Goal: Navigation & Orientation: Find specific page/section

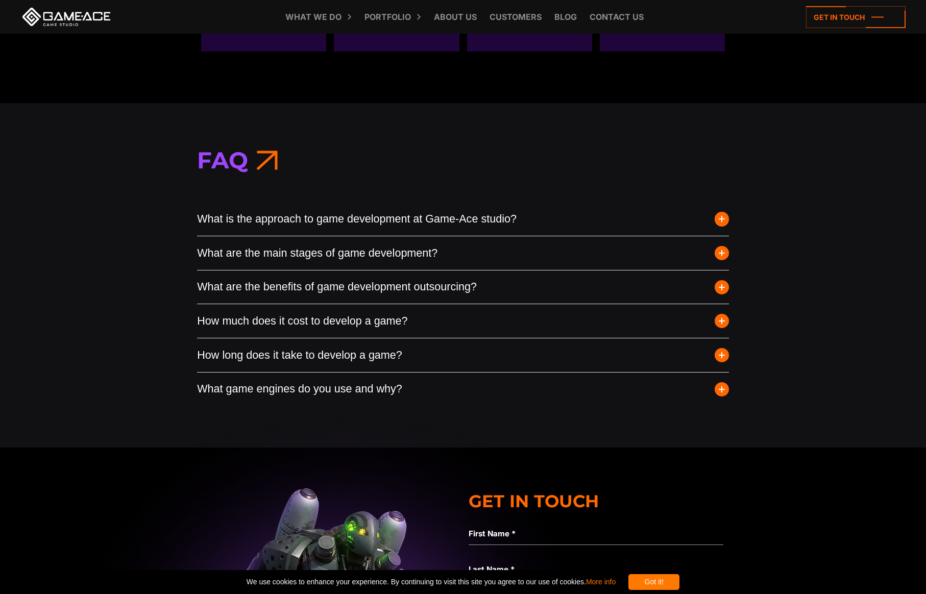
scroll to position [3900, 0]
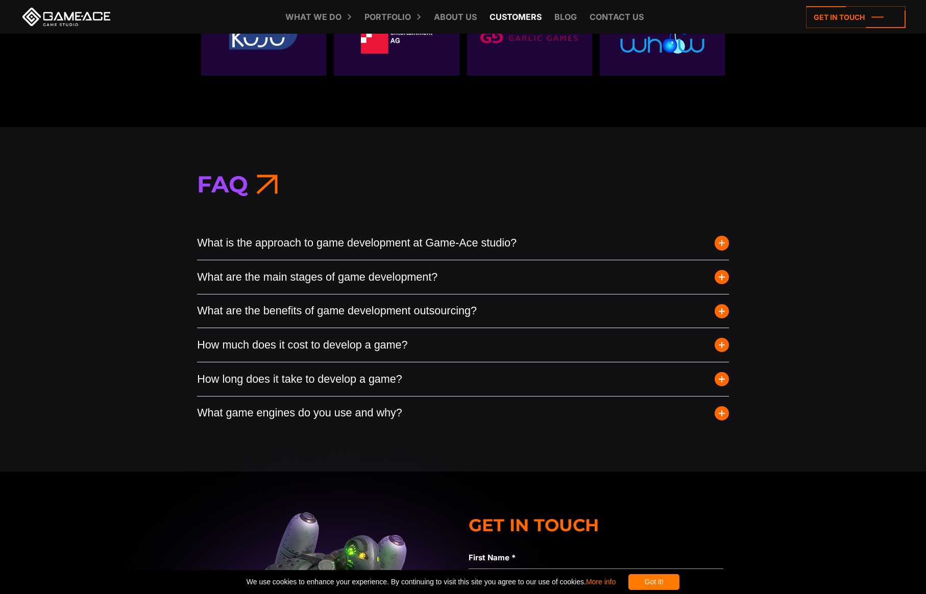
click at [518, 22] on link "Customers" at bounding box center [515, 17] width 62 height 34
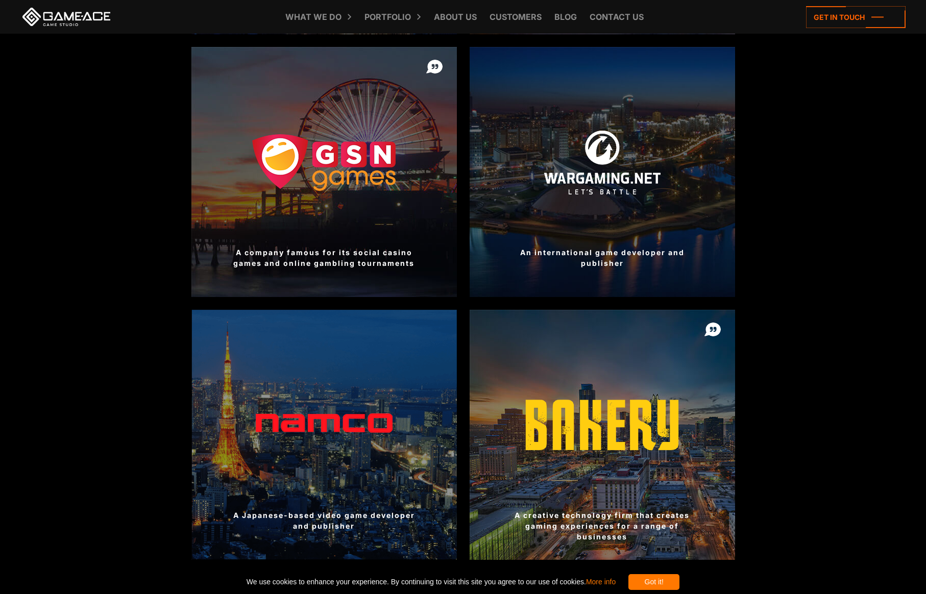
scroll to position [240, 0]
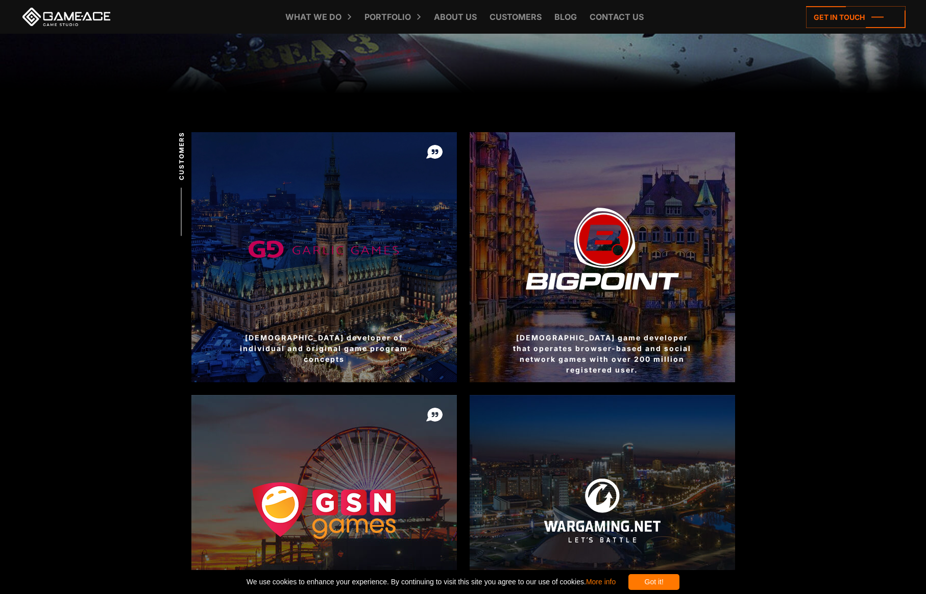
click at [589, 247] on div at bounding box center [602, 257] width 265 height 250
click at [583, 278] on div at bounding box center [602, 257] width 265 height 250
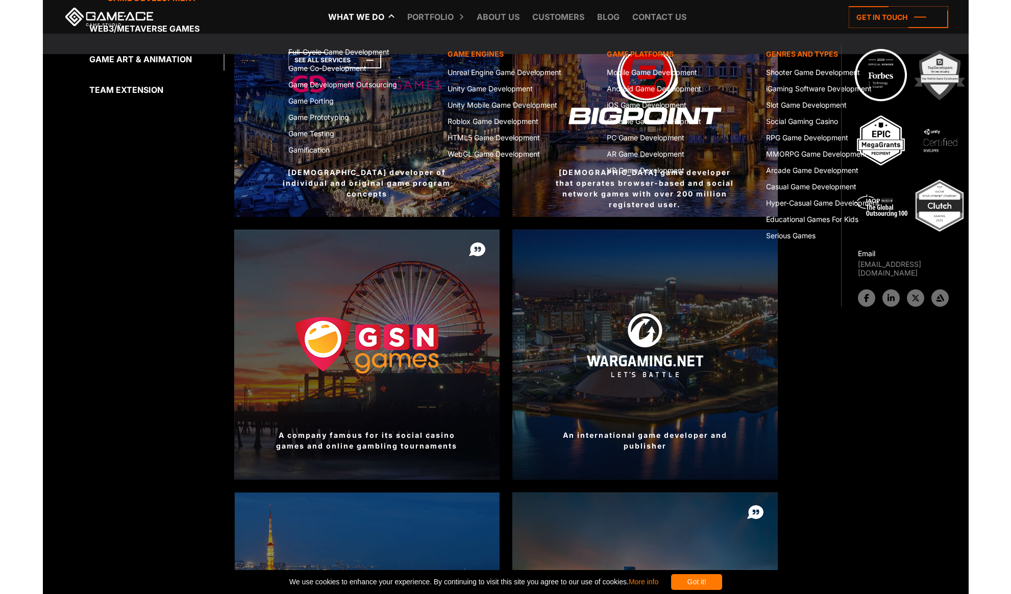
scroll to position [433, 0]
